Goal: Find specific page/section: Find specific page/section

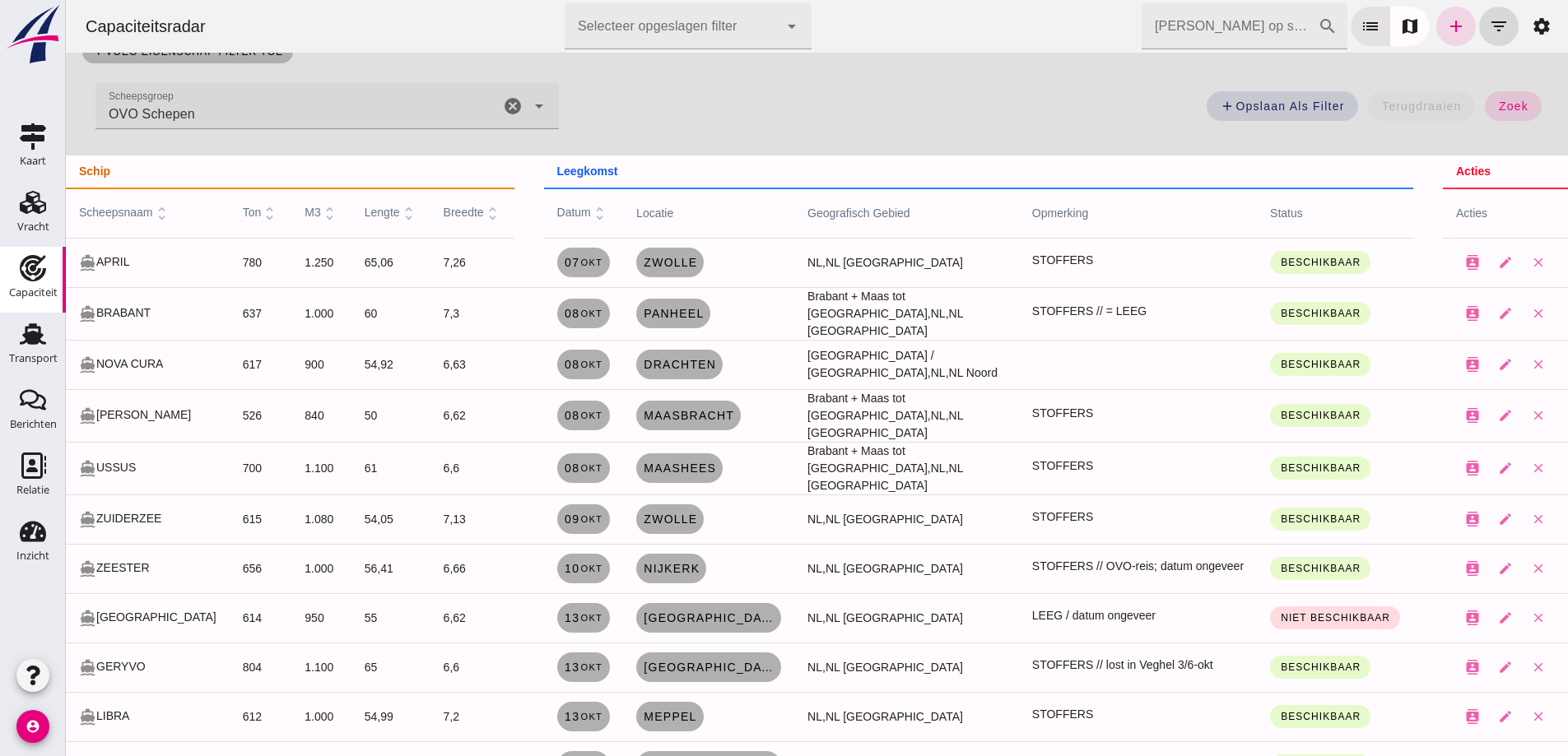
scroll to position [165, 0]
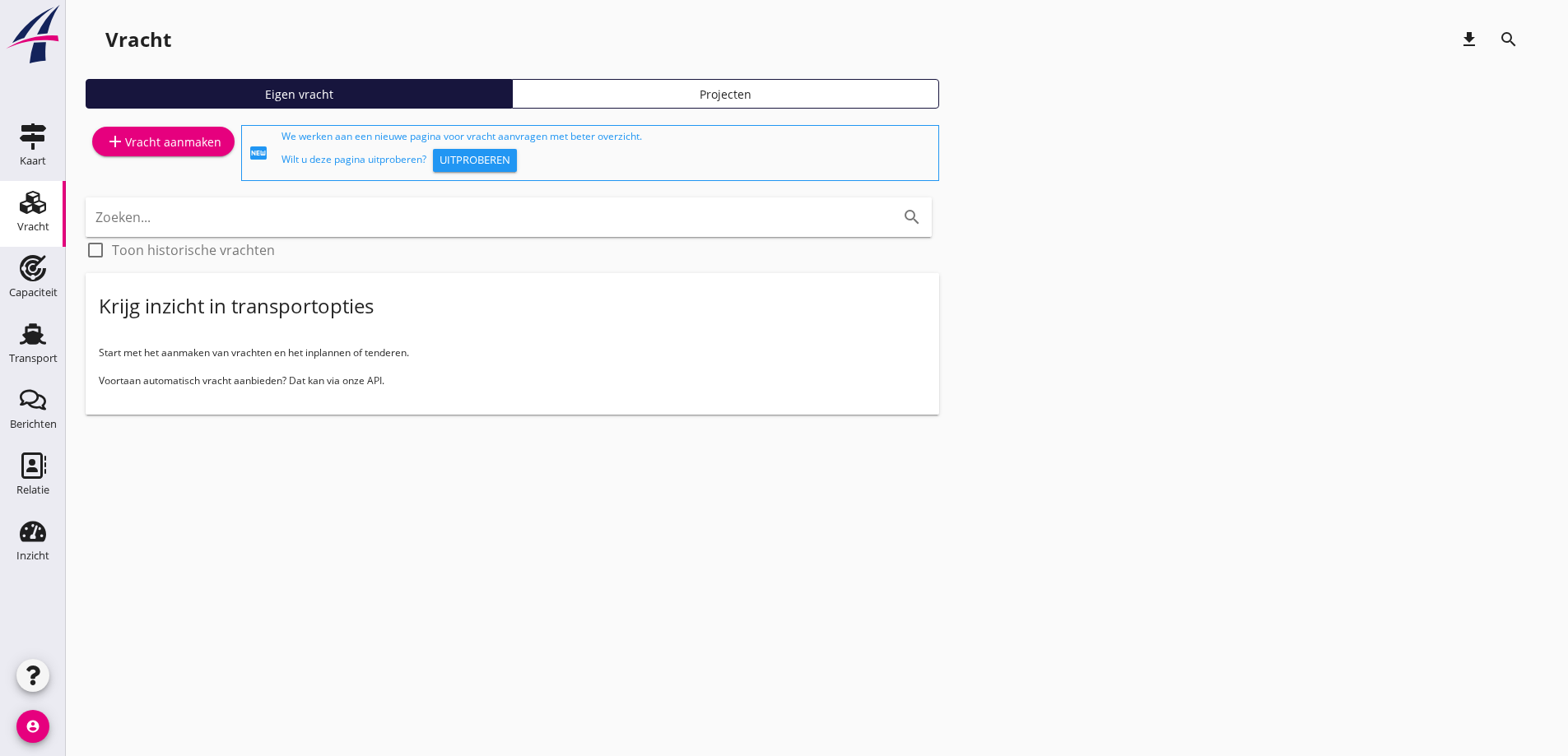
click at [43, 219] on div "Vracht" at bounding box center [33, 227] width 32 height 23
click at [38, 364] on div "Transport" at bounding box center [33, 359] width 48 height 23
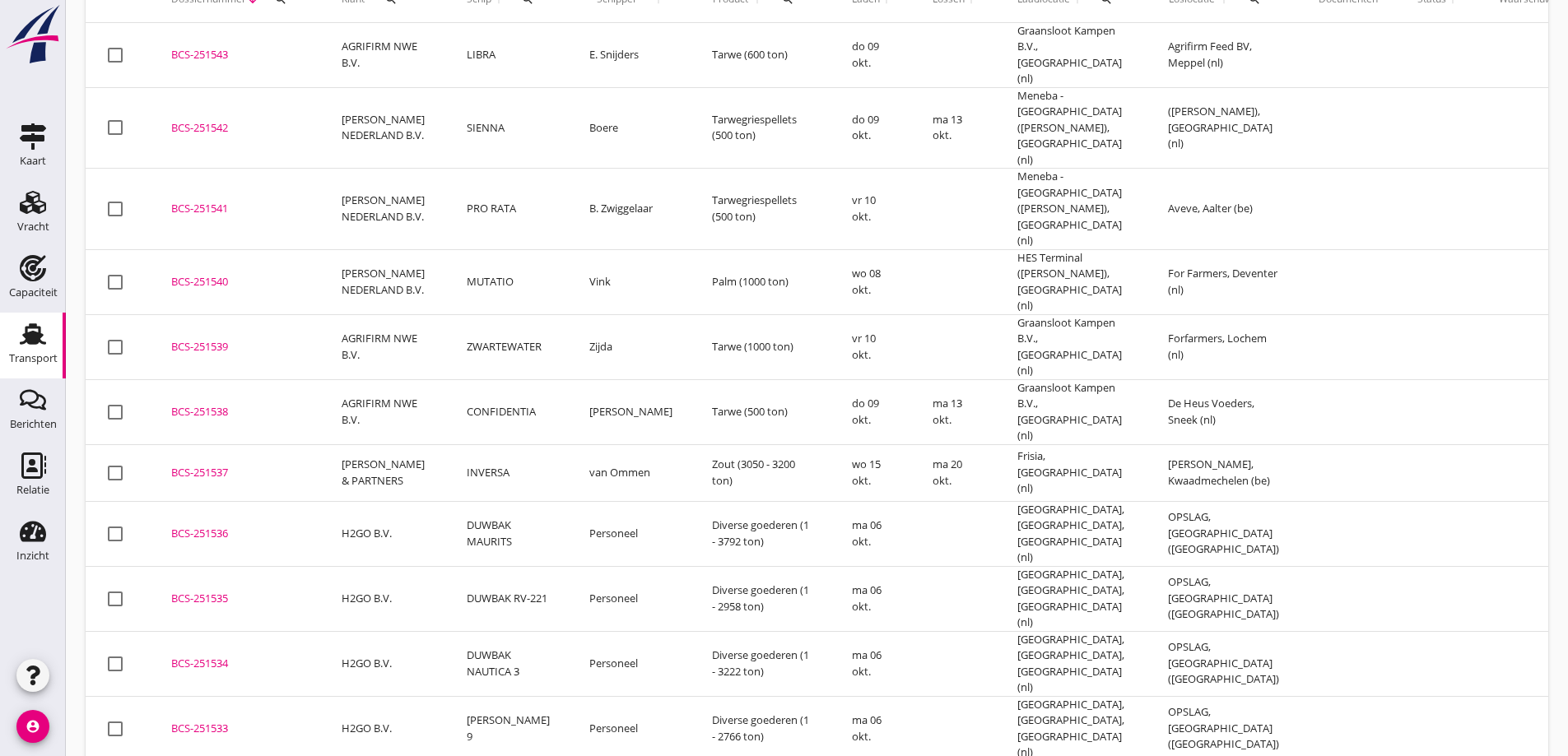
scroll to position [53, 0]
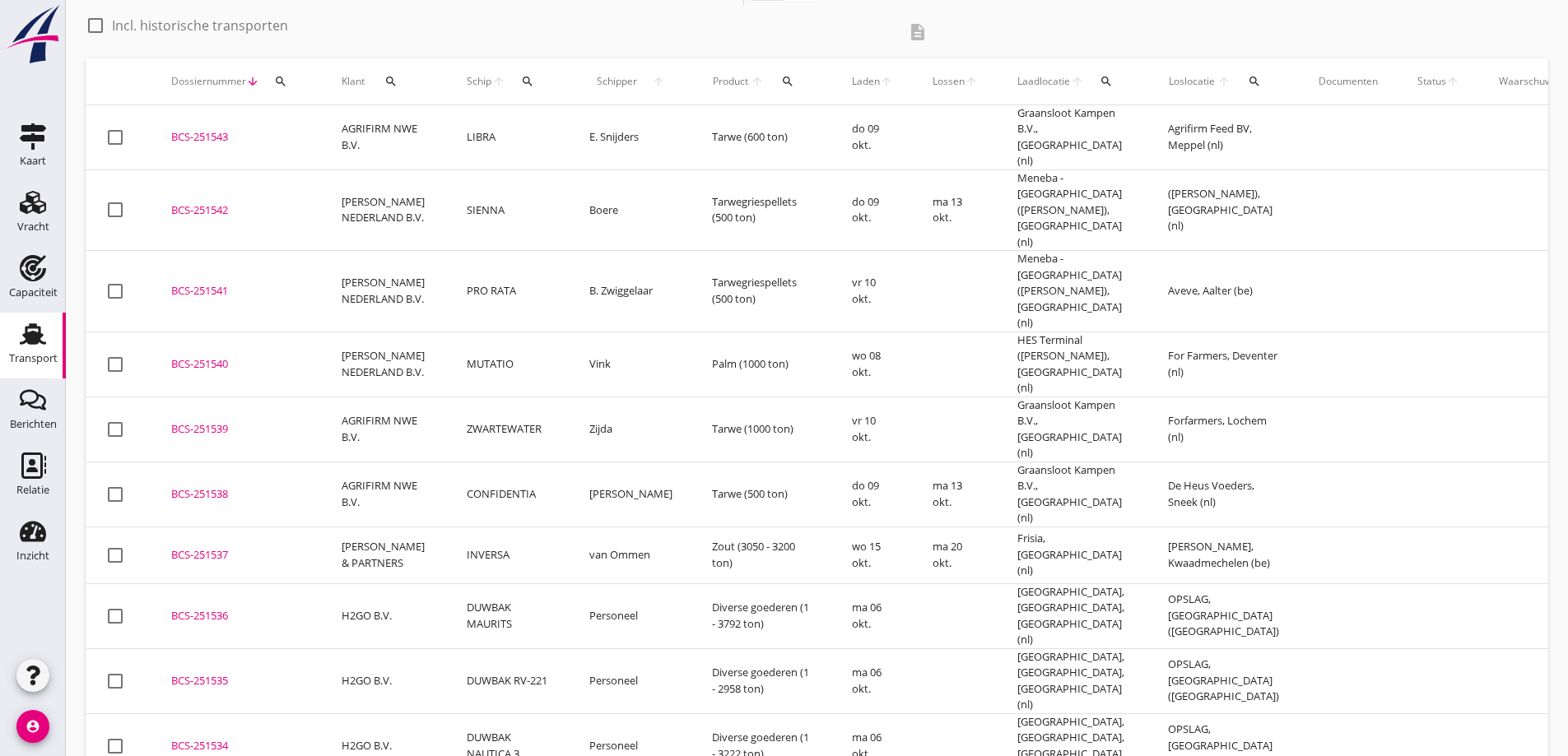
click at [1344, 461] on td at bounding box center [1348, 493] width 99 height 65
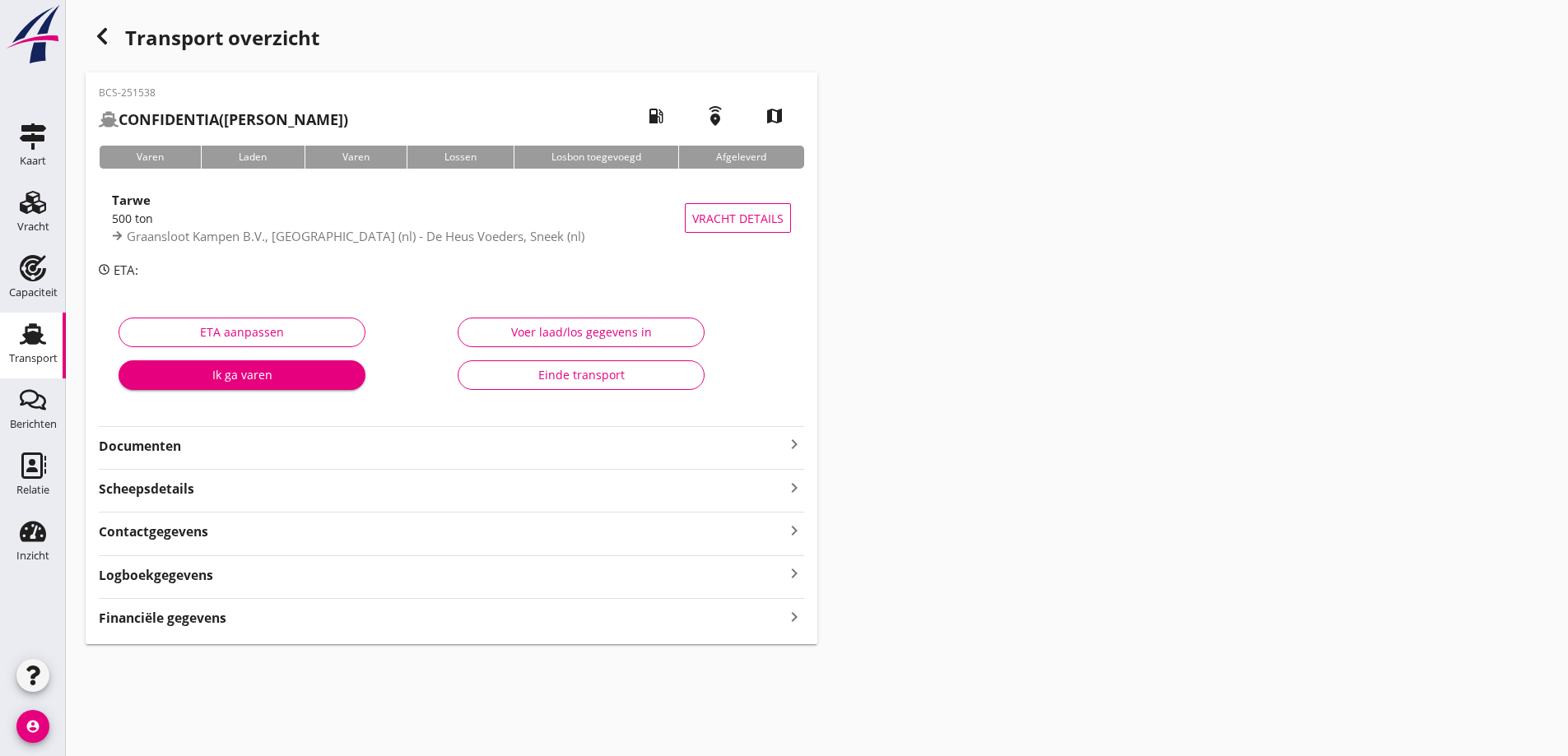
click at [15, 357] on div "Transport" at bounding box center [33, 358] width 48 height 10
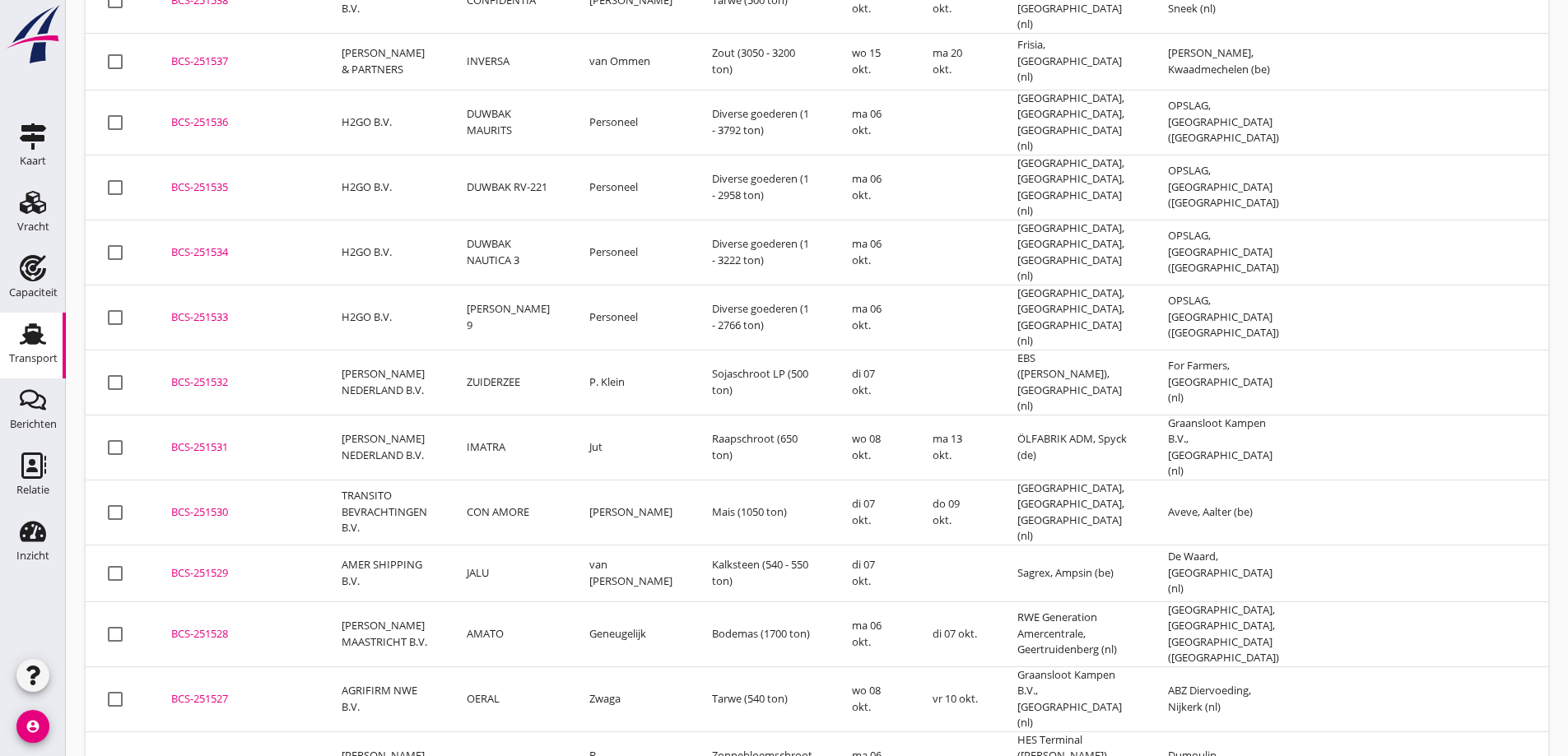
scroll to position [576, 0]
